Goal: Complete application form: Complete application form

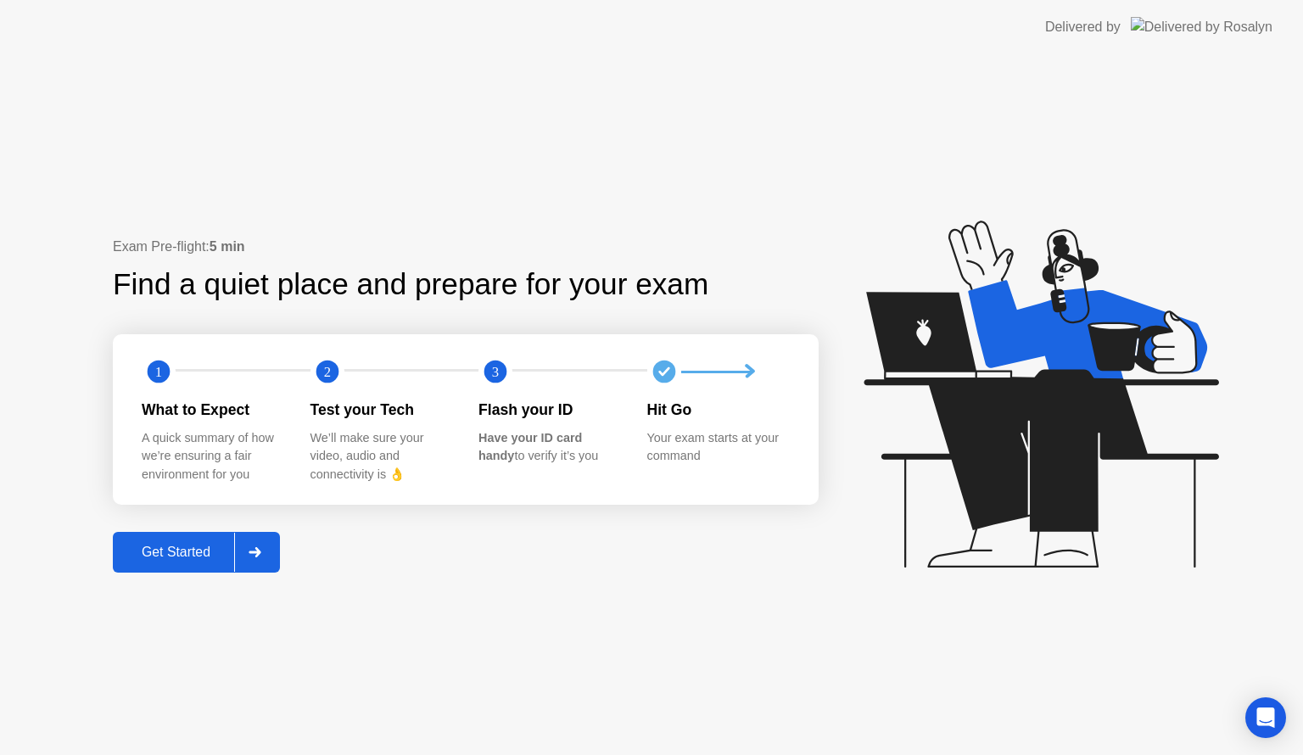
click at [203, 553] on div "Get Started" at bounding box center [176, 552] width 116 height 15
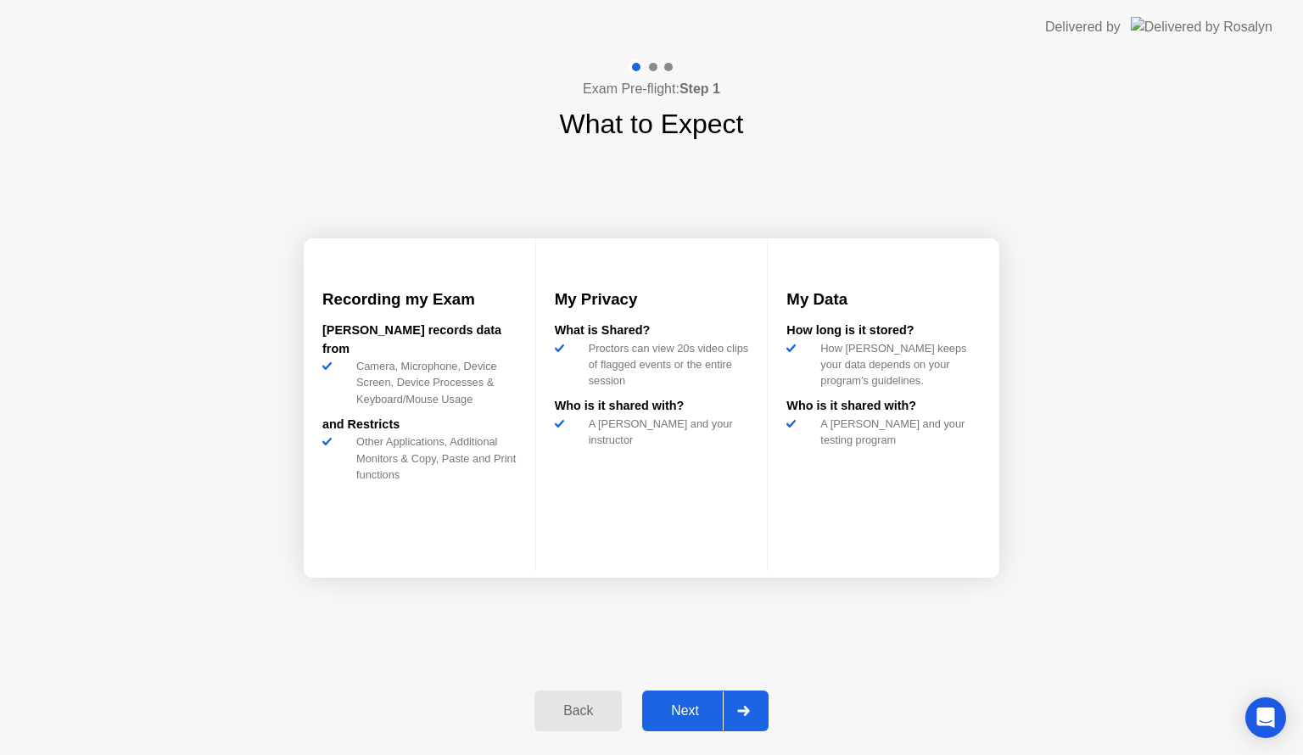
click at [692, 708] on div "Next" at bounding box center [685, 710] width 76 height 15
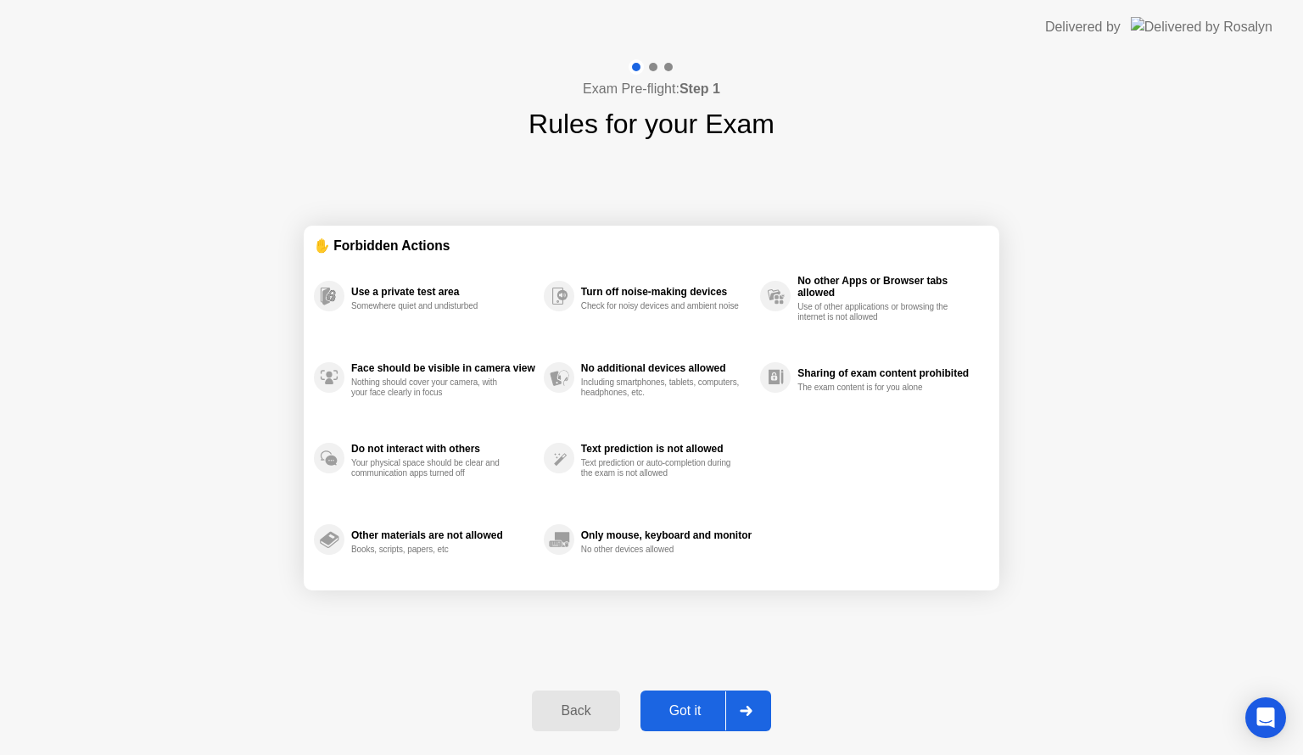
click at [713, 698] on button "Got it" at bounding box center [706, 711] width 131 height 41
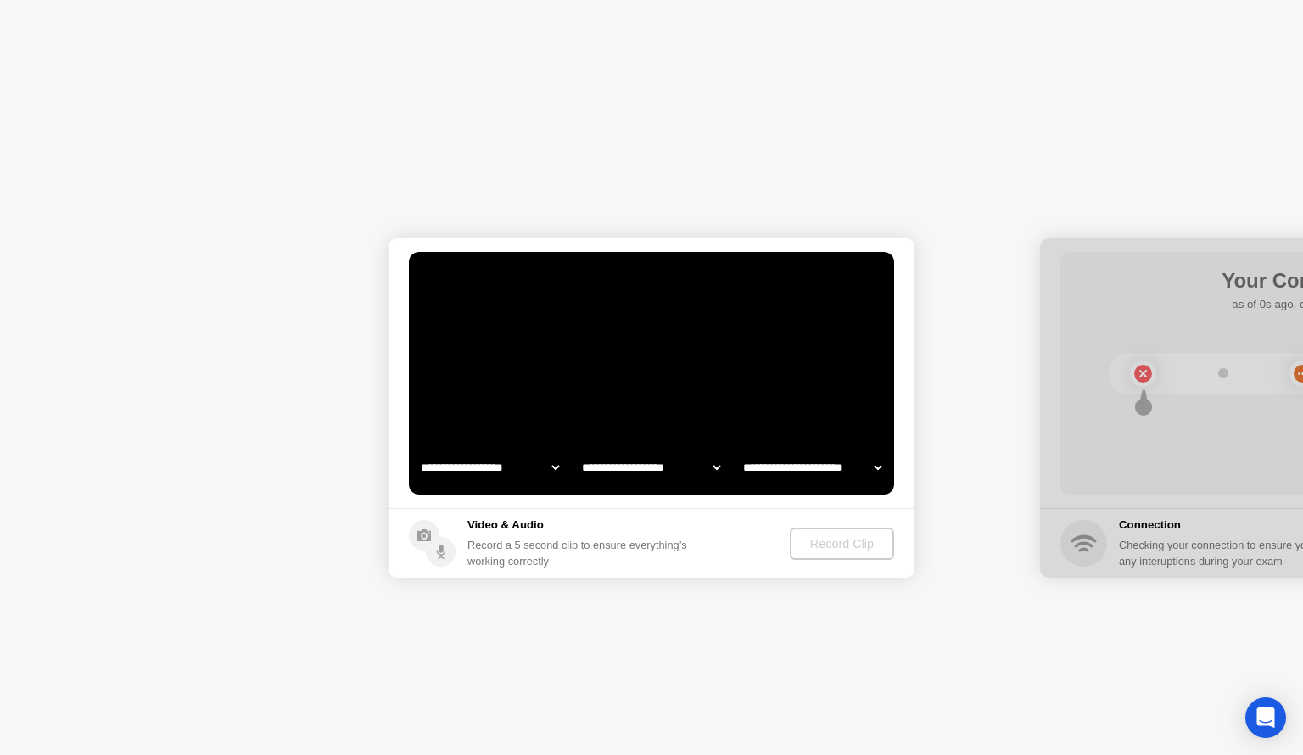
select select "**********"
select select "*******"
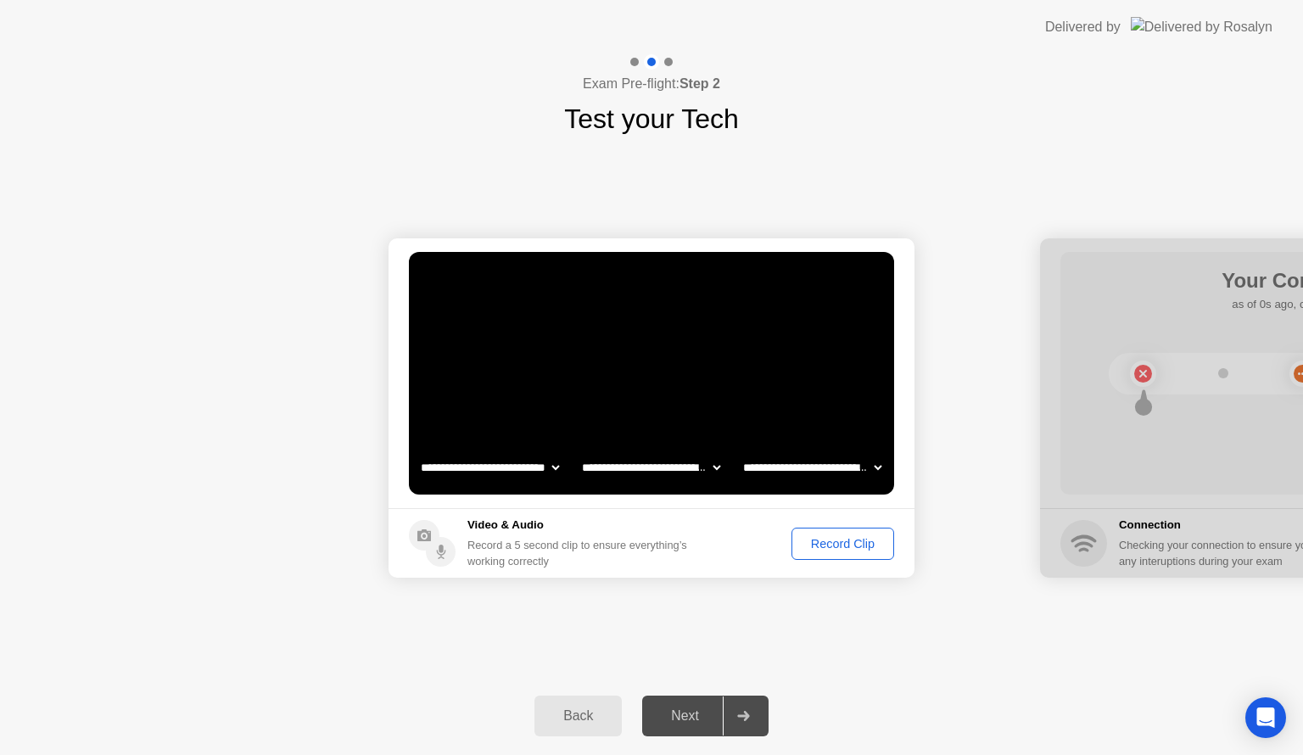
click at [811, 537] on div "Record Clip" at bounding box center [843, 544] width 91 height 14
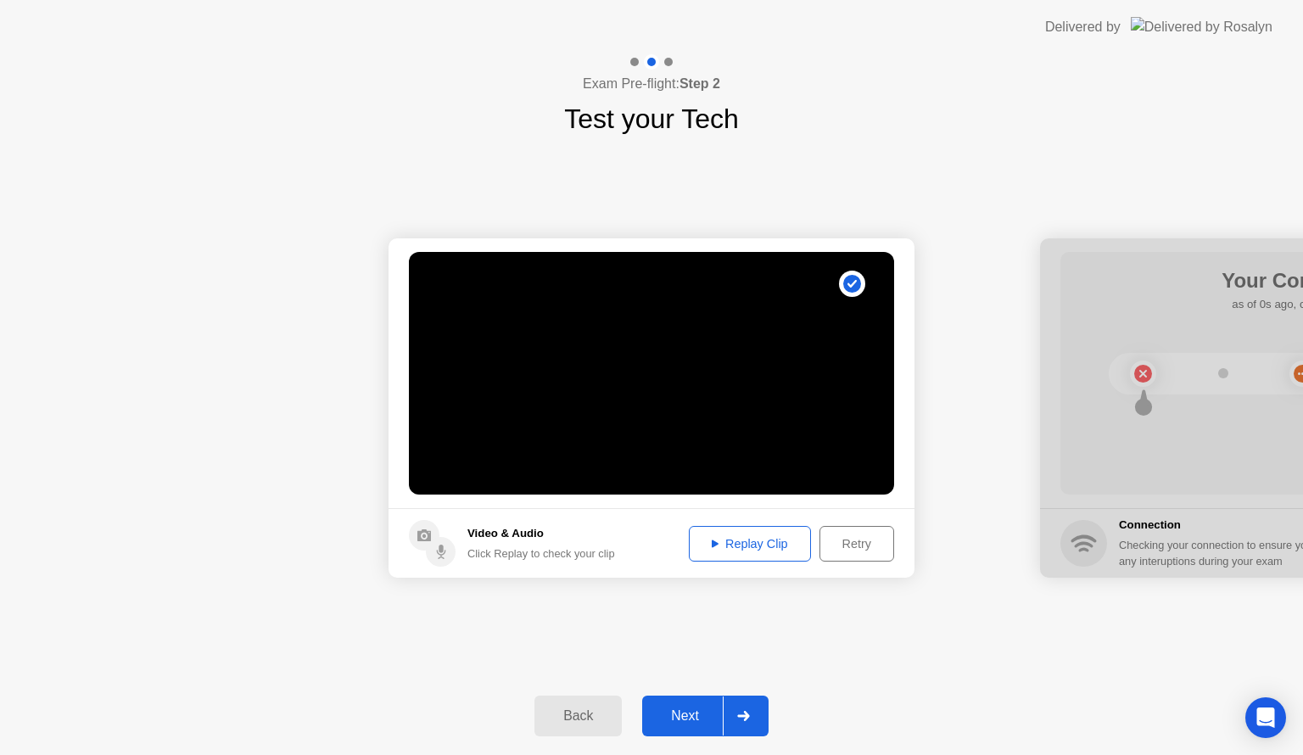
click at [695, 696] on button "Next" at bounding box center [705, 716] width 126 height 41
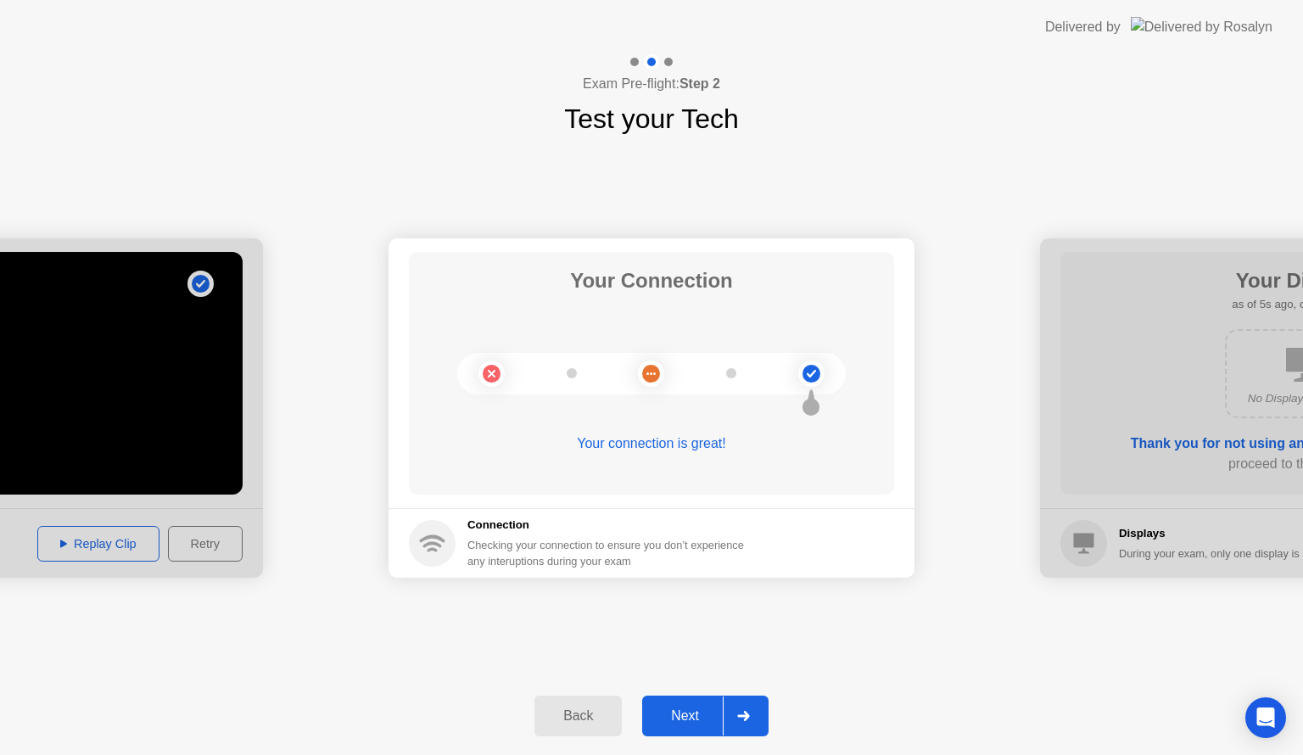
drag, startPoint x: 811, startPoint y: 351, endPoint x: 809, endPoint y: 361, distance: 10.3
click at [810, 353] on icon at bounding box center [811, 373] width 69 height 69
click at [809, 370] on circle at bounding box center [812, 374] width 18 height 18
click at [692, 702] on button "Next" at bounding box center [705, 716] width 126 height 41
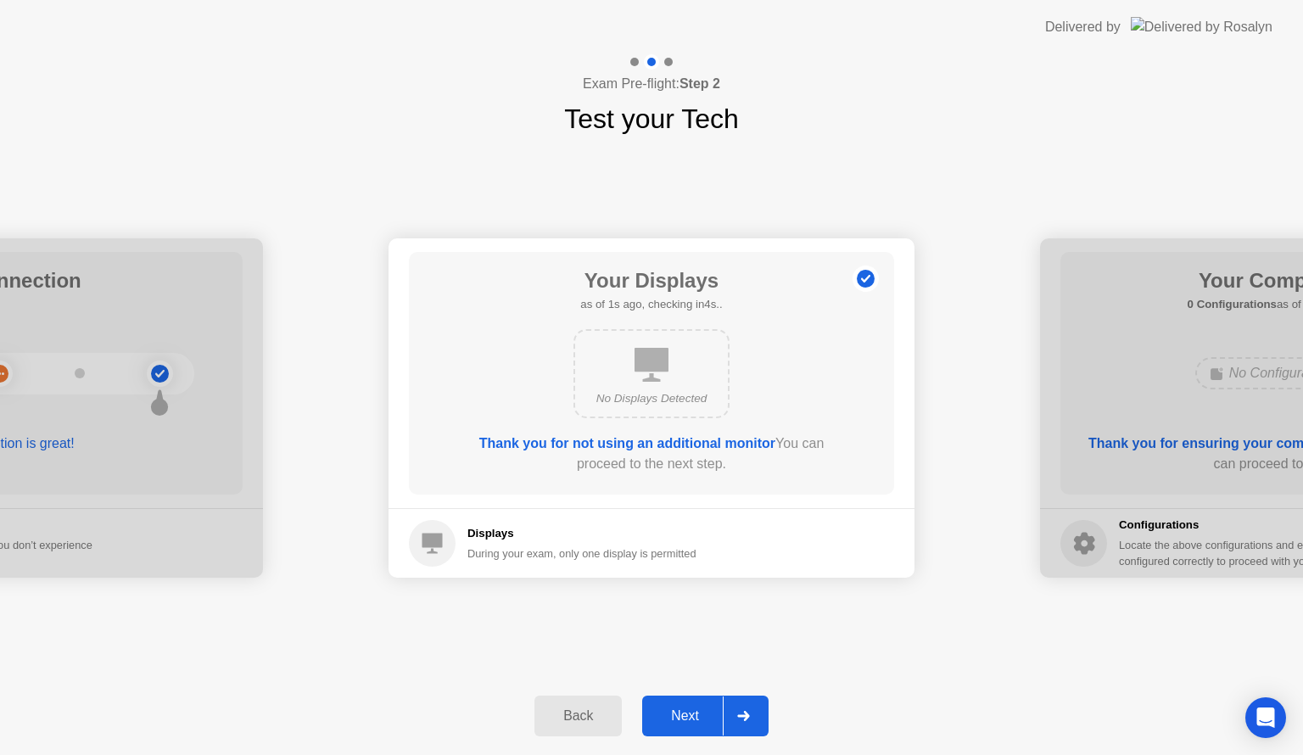
click at [686, 714] on div "Next" at bounding box center [685, 715] width 76 height 15
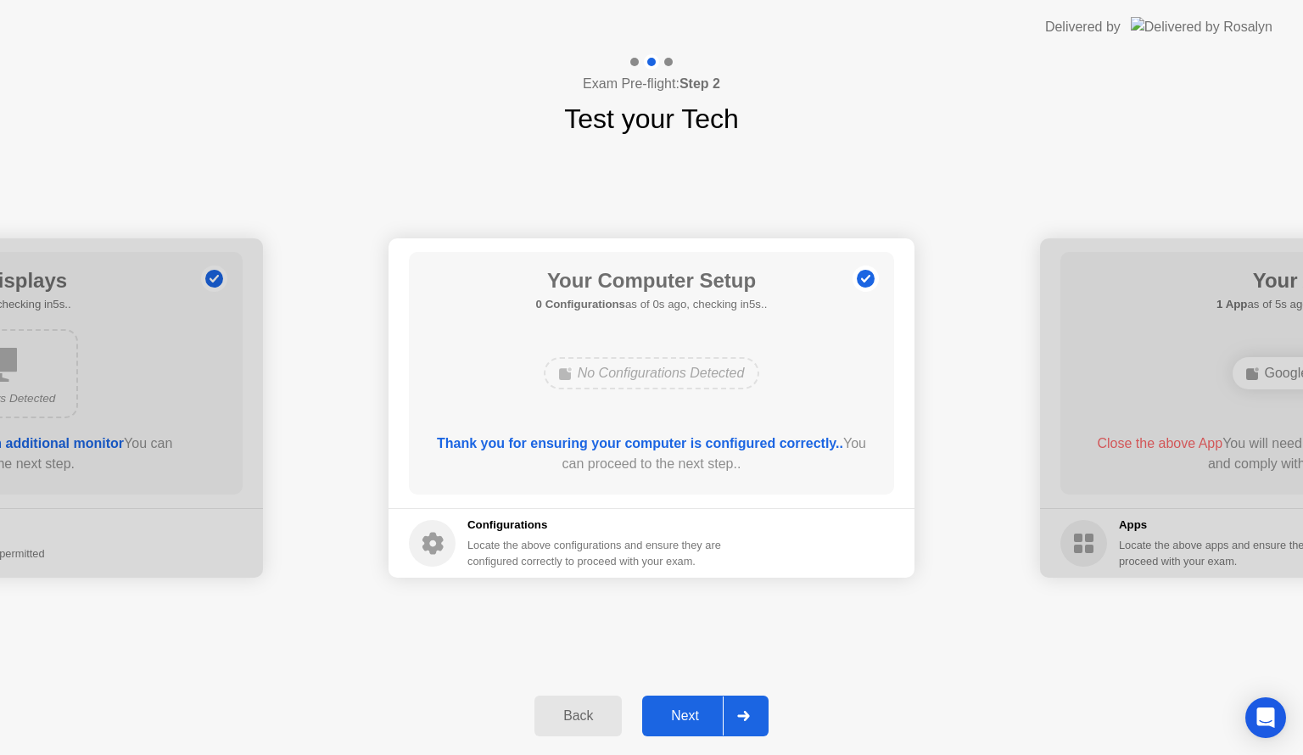
click at [686, 716] on div "Next" at bounding box center [685, 715] width 76 height 15
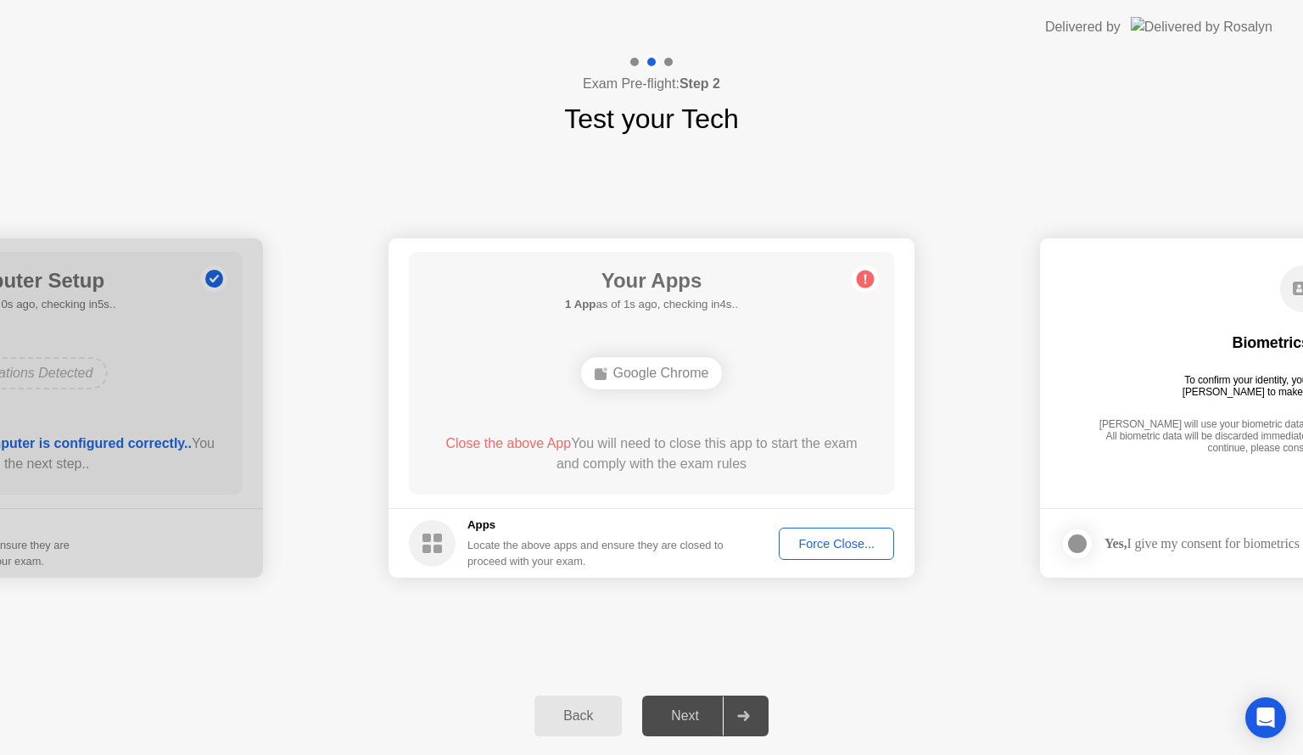
click at [854, 546] on div "Force Close..." at bounding box center [837, 544] width 104 height 14
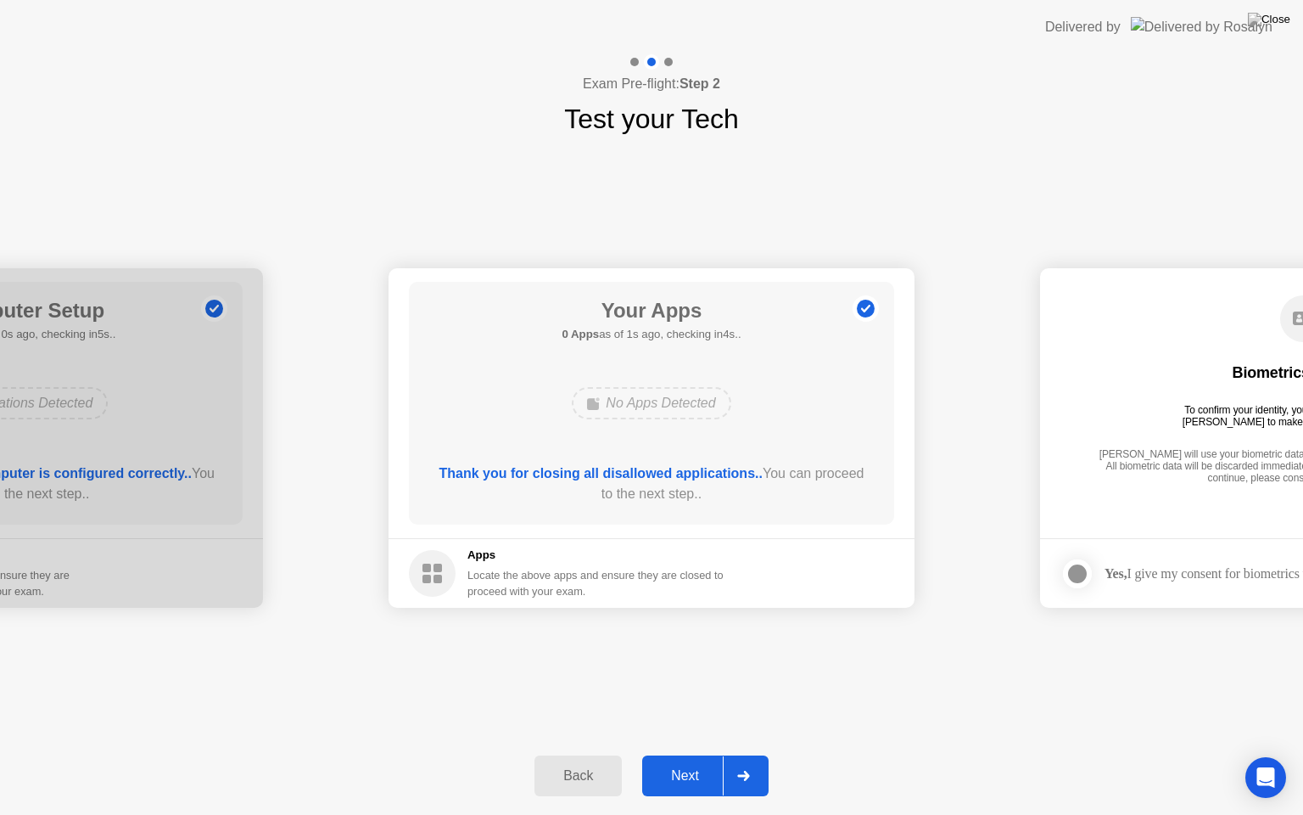
click at [677, 754] on div "Next" at bounding box center [685, 775] width 76 height 15
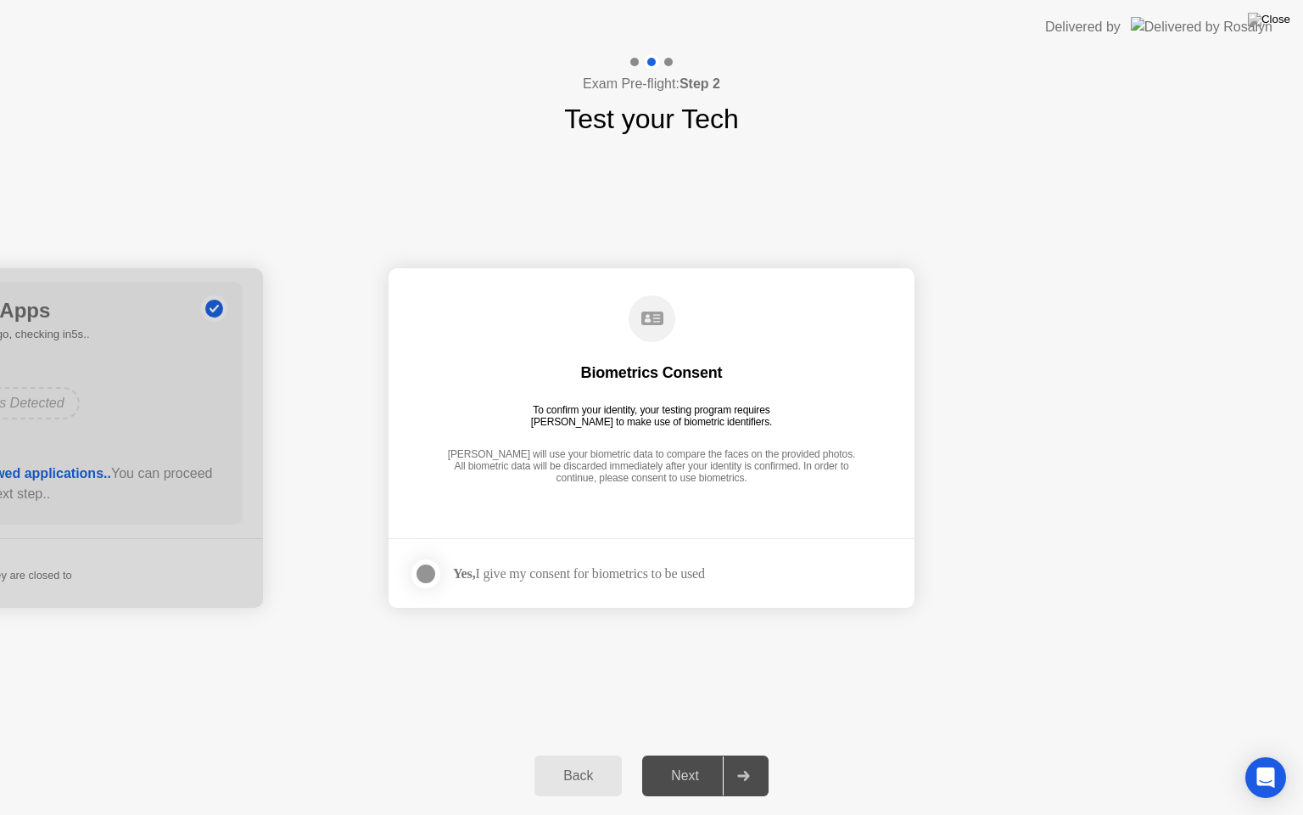
click at [428, 567] on div at bounding box center [426, 573] width 20 height 20
click at [703, 754] on div "Next" at bounding box center [685, 775] width 76 height 15
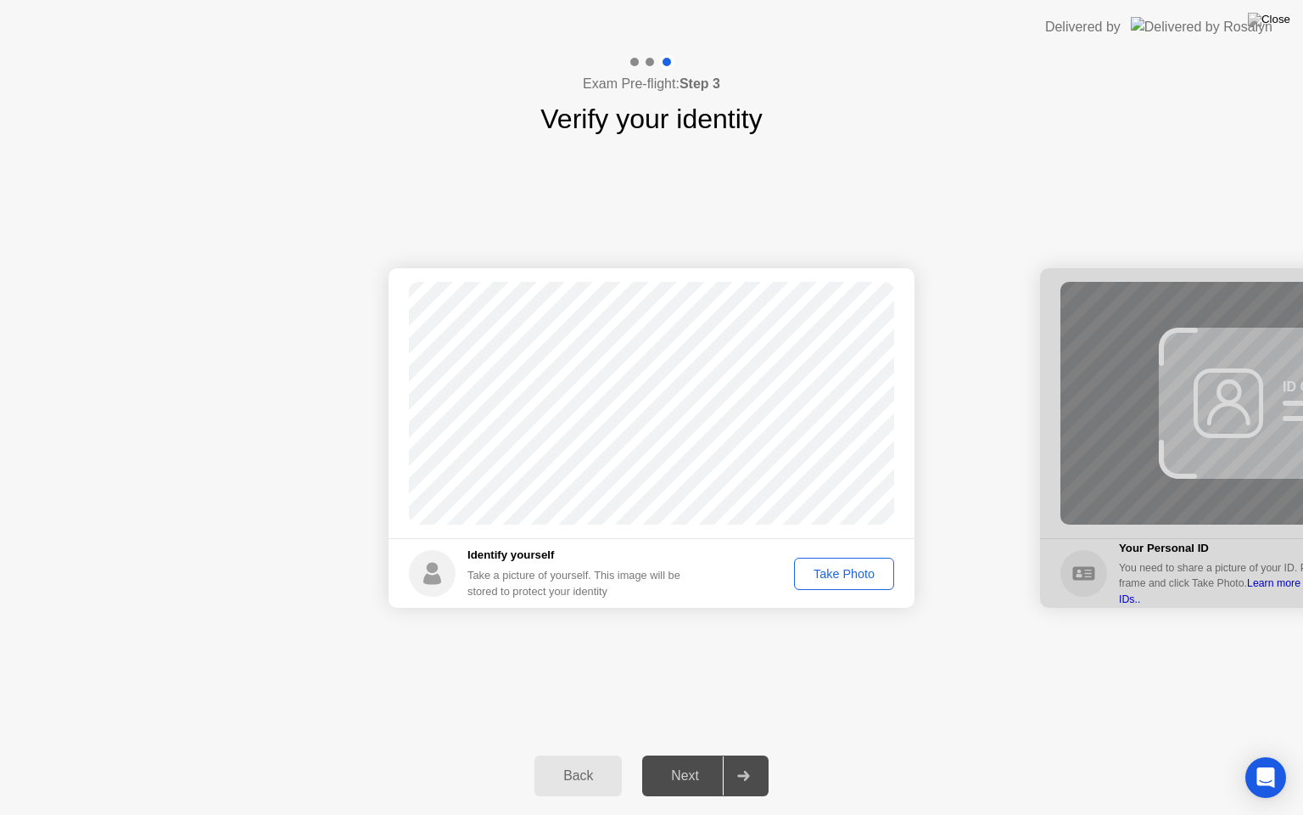
click at [845, 580] on div "Take Photo" at bounding box center [844, 574] width 88 height 14
click at [697, 754] on div "Next" at bounding box center [685, 775] width 76 height 15
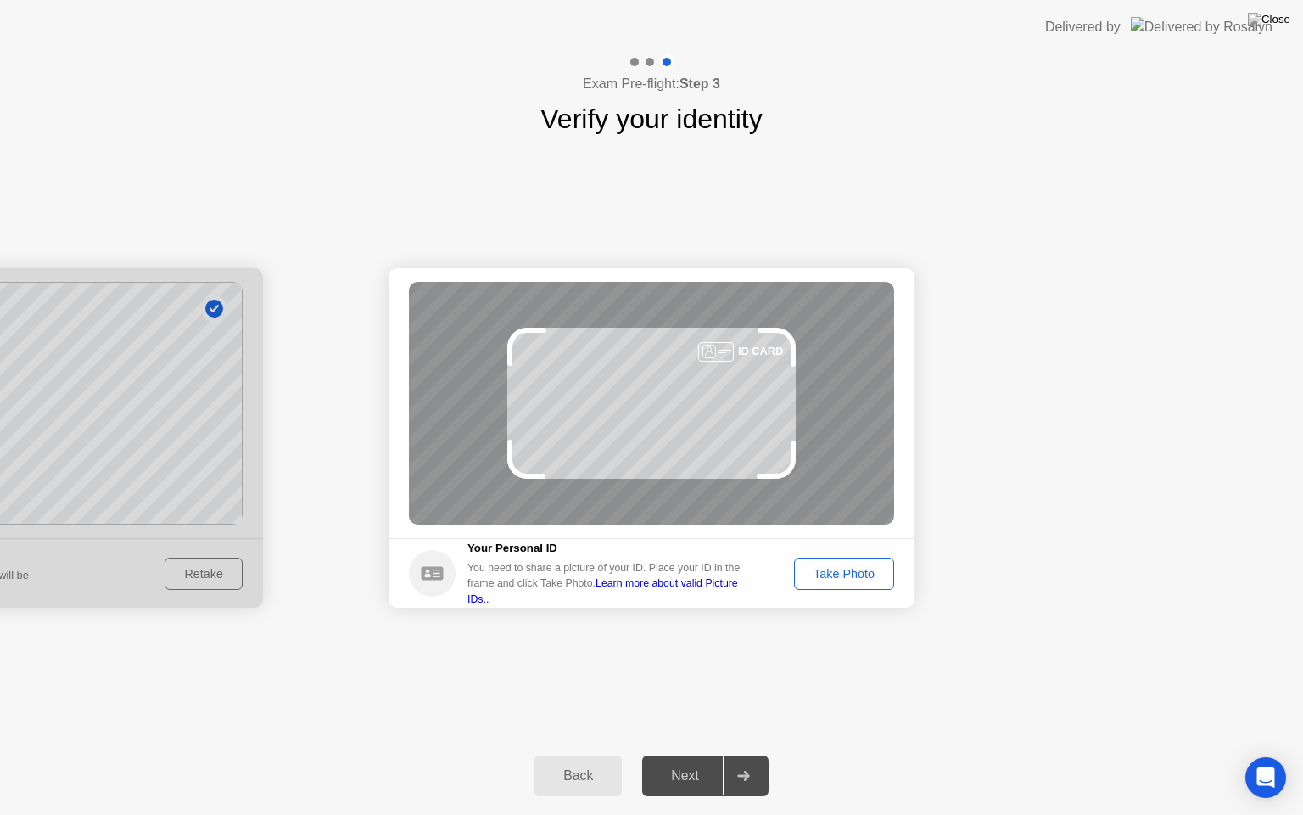
click at [837, 567] on div "Take Photo" at bounding box center [844, 574] width 88 height 14
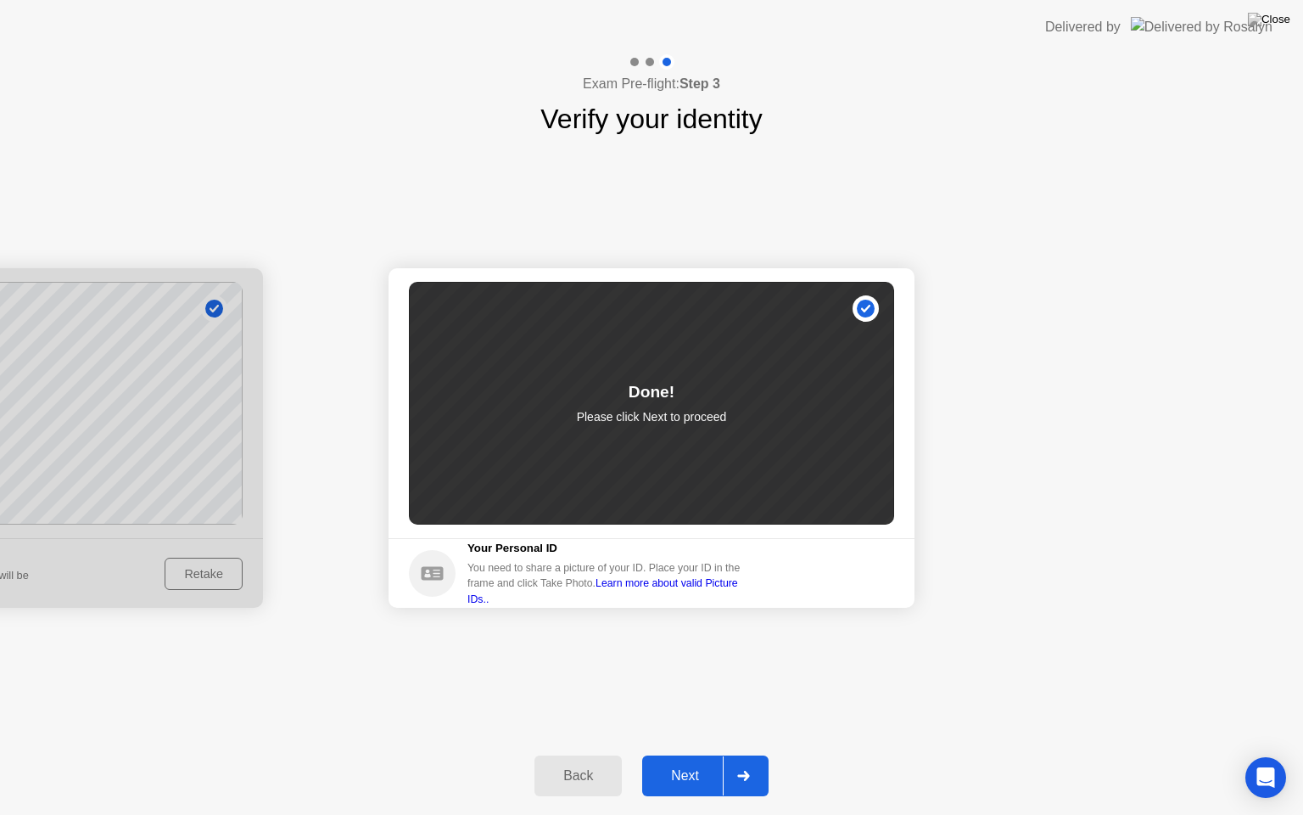
click at [703, 754] on div "Next" at bounding box center [685, 775] width 76 height 15
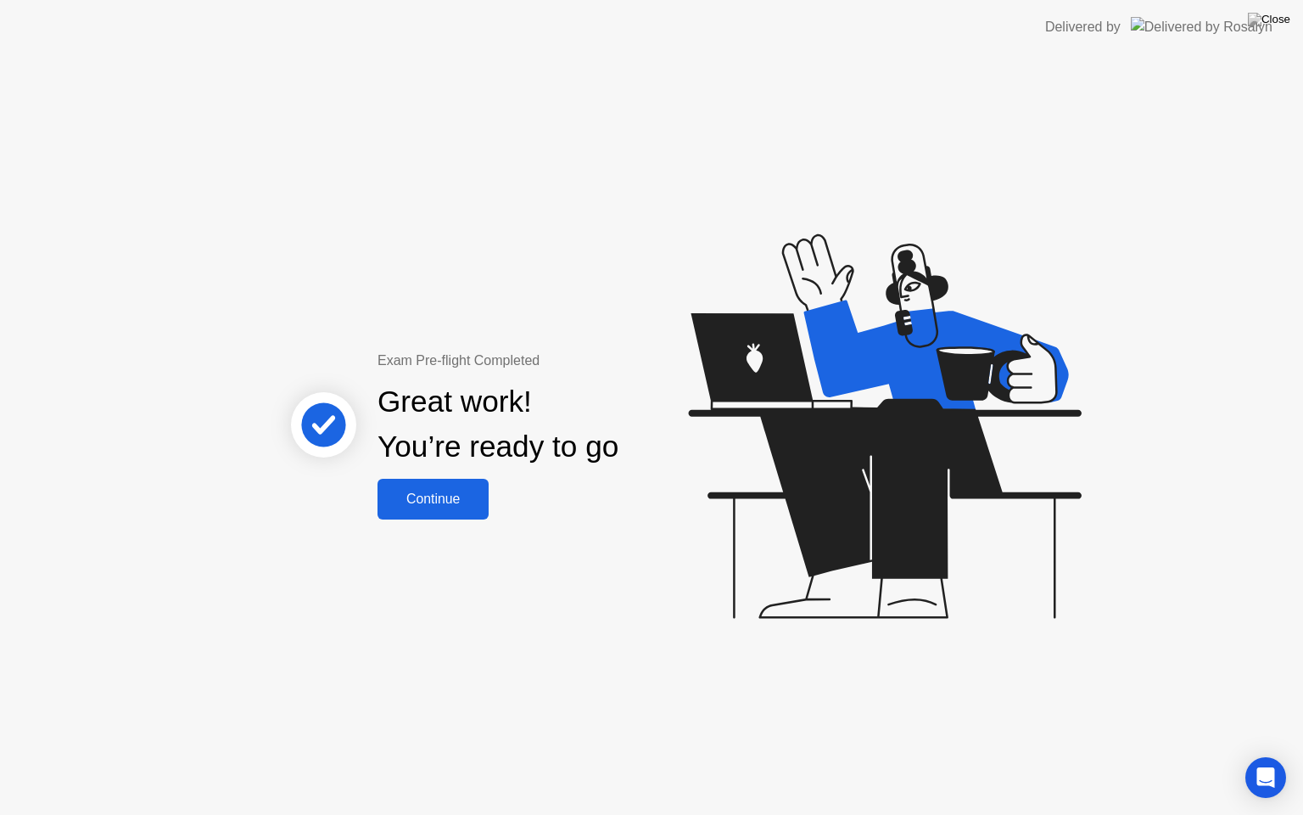
click at [434, 506] on div "Continue" at bounding box center [433, 498] width 101 height 15
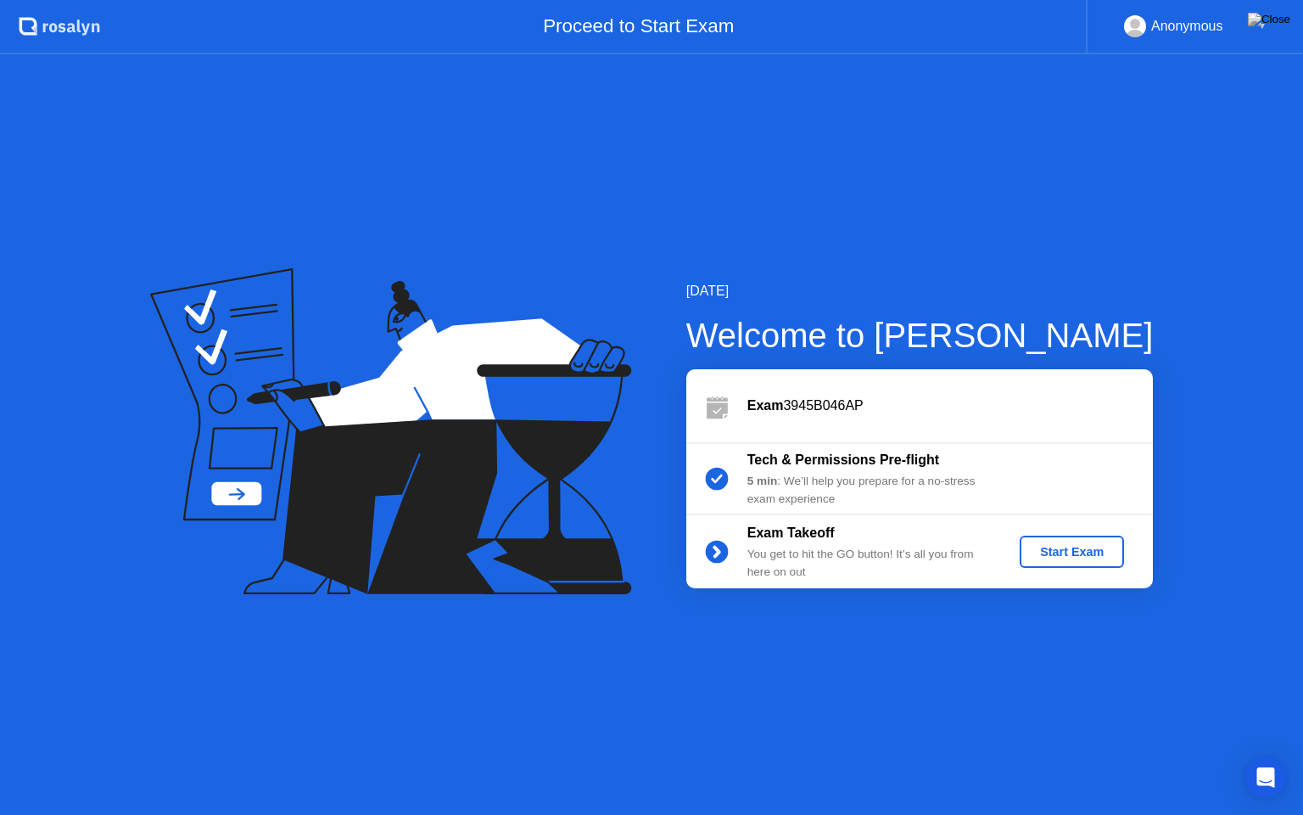
click at [1051, 545] on div "Start Exam" at bounding box center [1072, 552] width 91 height 14
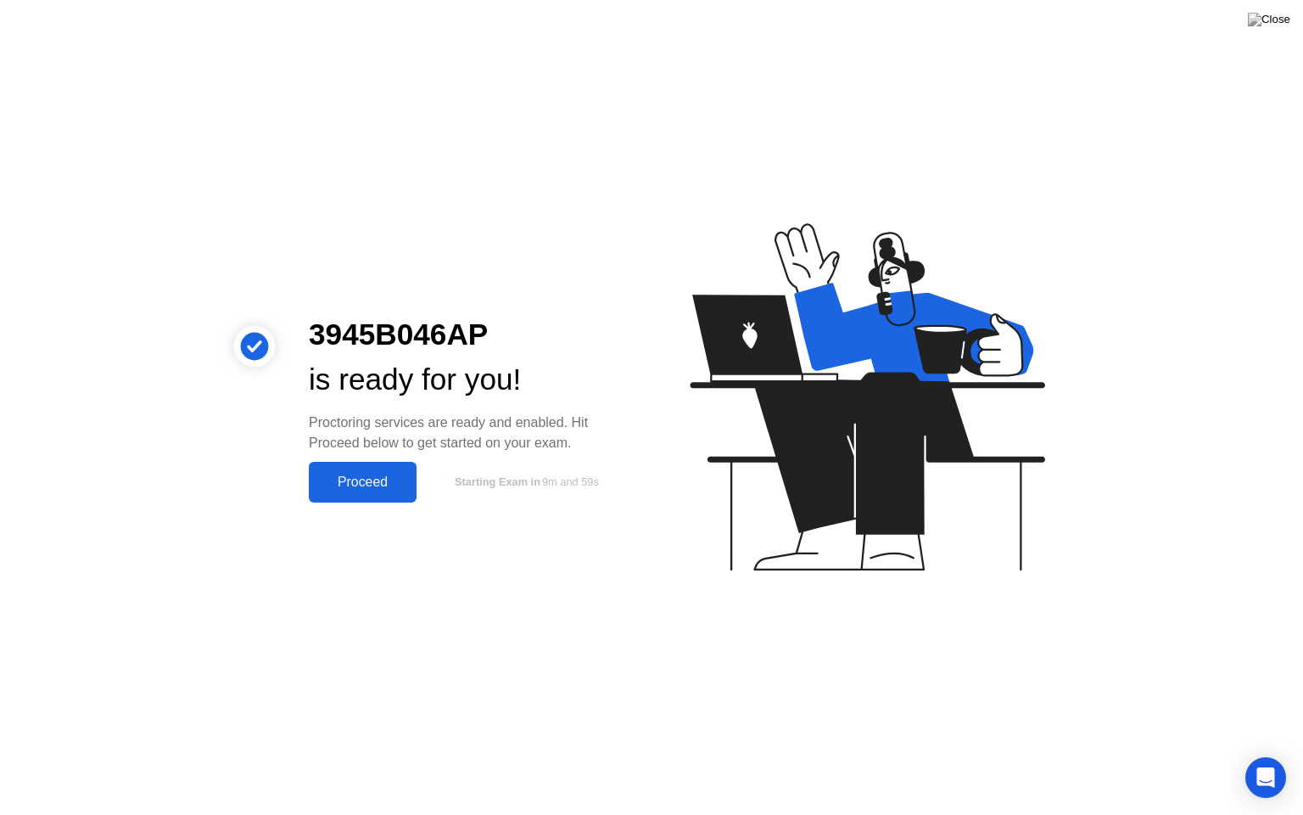
click at [339, 474] on div "Proceed" at bounding box center [363, 481] width 98 height 15
